Goal: Task Accomplishment & Management: Complete application form

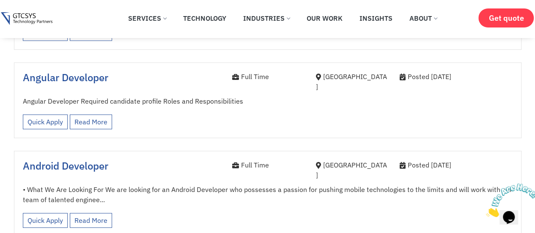
scroll to position [1021, 0]
click at [39, 213] on link "Quick Apply" at bounding box center [45, 220] width 45 height 15
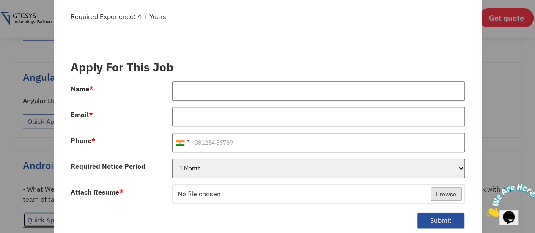
scroll to position [394, 0]
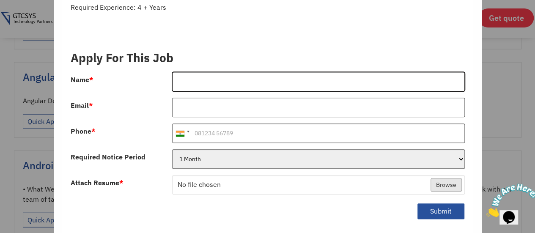
click at [187, 72] on input "Name *" at bounding box center [318, 81] width 293 height 19
type input "[PERSON_NAME]"
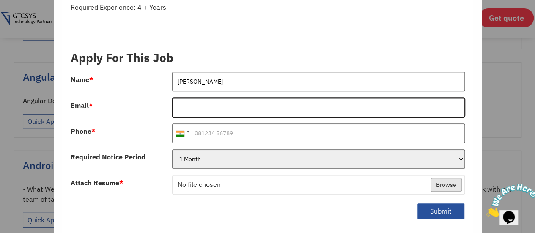
click at [231, 99] on input "Email *" at bounding box center [318, 107] width 293 height 19
type input "[EMAIL_ADDRESS][DOMAIN_NAME]"
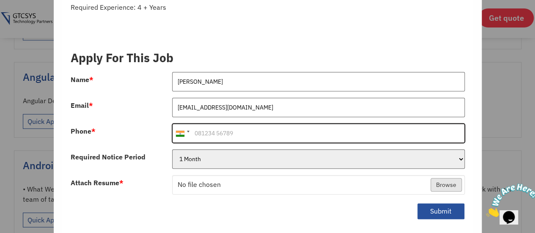
type input "9664849507"
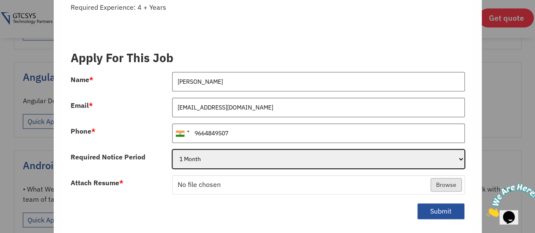
click at [237, 149] on select "1 Month 2 Months 3Months" at bounding box center [318, 158] width 293 height 19
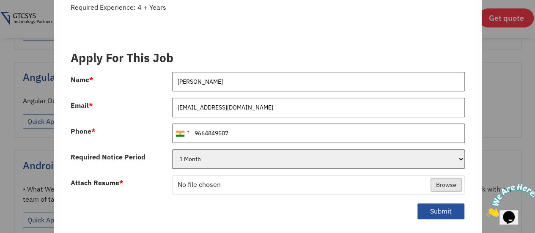
click at [278, 136] on div "[GEOGRAPHIC_DATA] +1 [GEOGRAPHIC_DATA] +44 [GEOGRAPHIC_DATA] (‫[GEOGRAPHIC_DATA…" at bounding box center [318, 136] width 305 height 26
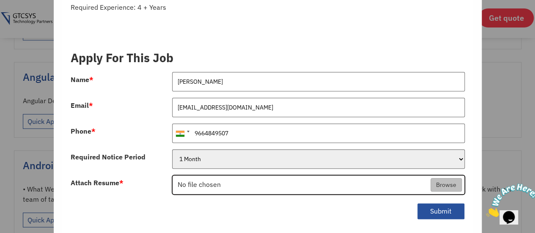
click at [433, 175] on input "Attach Resume *" at bounding box center [319, 184] width 292 height 19
type input "C:\fakepath\Hrutvik_Patel_Resume.pdf"
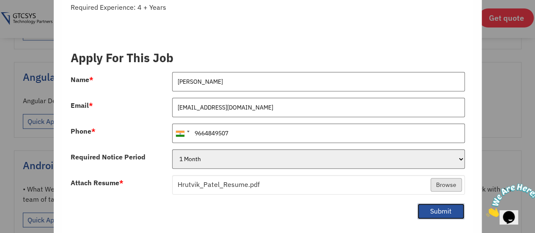
click at [424, 203] on button "Submit" at bounding box center [441, 211] width 48 height 16
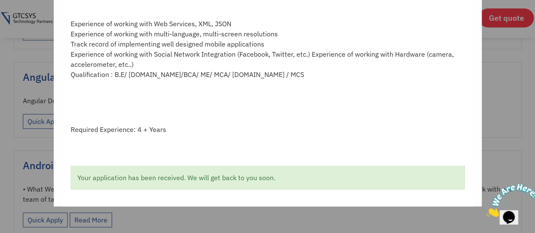
scroll to position [260, 0]
